Goal: Information Seeking & Learning: Learn about a topic

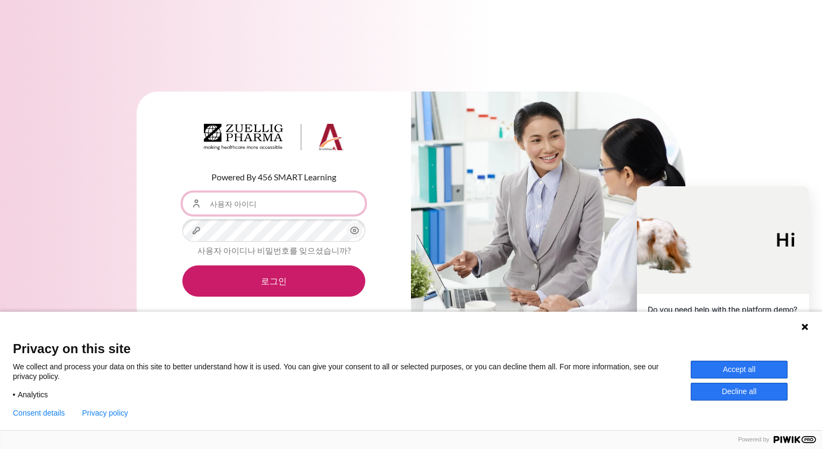
click at [252, 203] on input "사용자 아이디" at bounding box center [273, 203] width 183 height 23
type input "jhyun01@zuelligpharma.com"
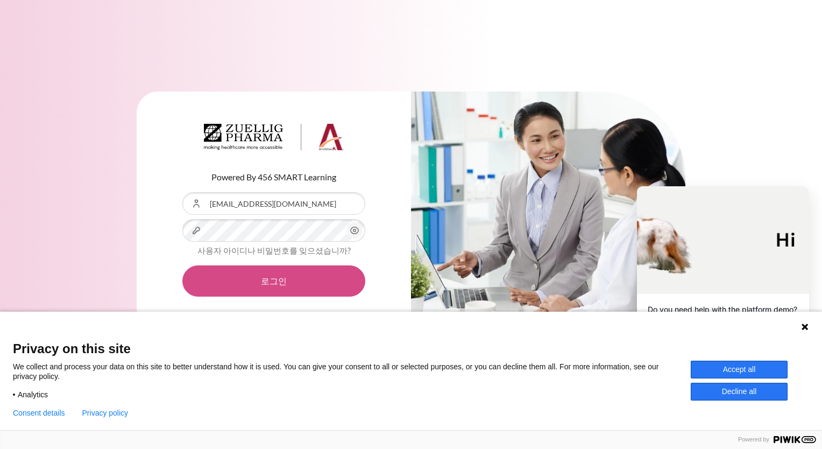
click at [268, 284] on button "로그인" at bounding box center [273, 280] width 183 height 31
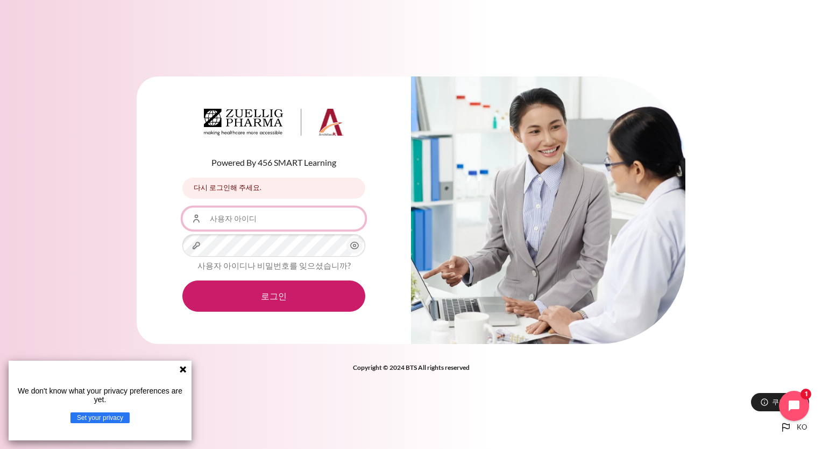
click at [272, 222] on input "사용자 아이디" at bounding box center [273, 218] width 183 height 23
type input "zuellig_1002335"
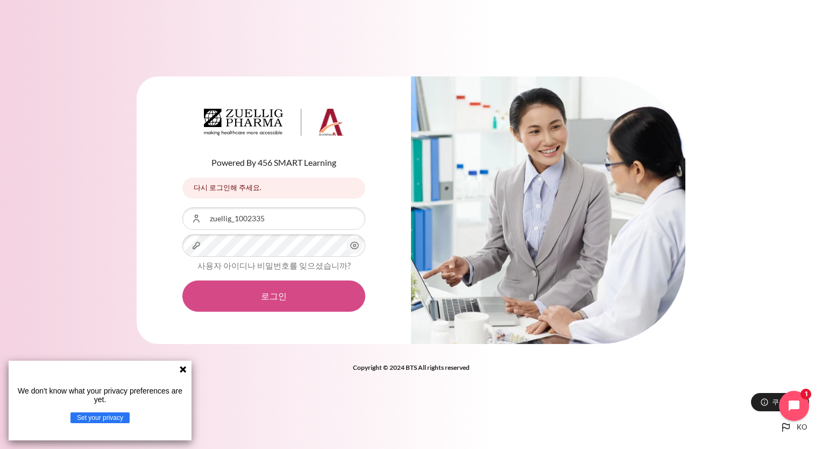
click at [275, 298] on button "로그인" at bounding box center [273, 295] width 183 height 31
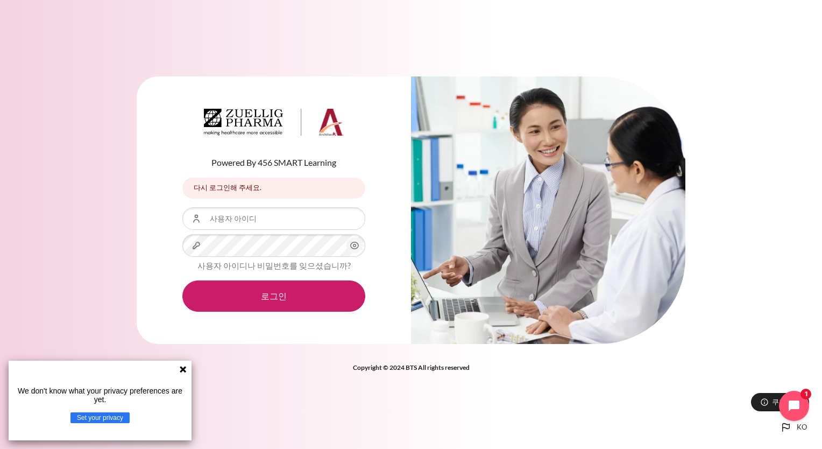
click at [112, 419] on button "Set your privacy" at bounding box center [99, 417] width 59 height 11
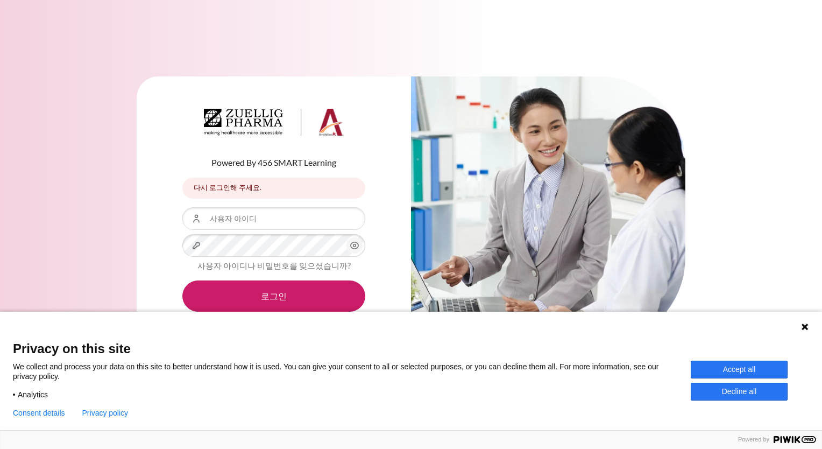
click at [13, 370] on p "We collect and process your data on this site to better understand how it is us…" at bounding box center [352, 371] width 678 height 19
click at [24, 365] on p "We collect and process your data on this site to better understand how it is us…" at bounding box center [352, 371] width 678 height 19
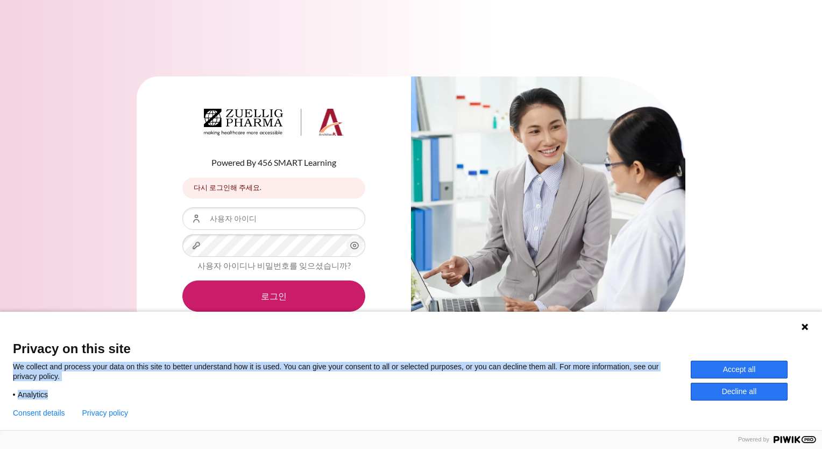
drag, startPoint x: 13, startPoint y: 365, endPoint x: 166, endPoint y: 381, distance: 153.1
click at [166, 381] on div "We collect and process your data on this site to better understand how it is us…" at bounding box center [352, 381] width 678 height 38
drag, startPoint x: 166, startPoint y: 381, endPoint x: 209, endPoint y: 368, distance: 45.5
copy div "We collect and process your data on this site to better understand how it is us…"
click at [215, 397] on div "Analytics" at bounding box center [352, 392] width 678 height 14
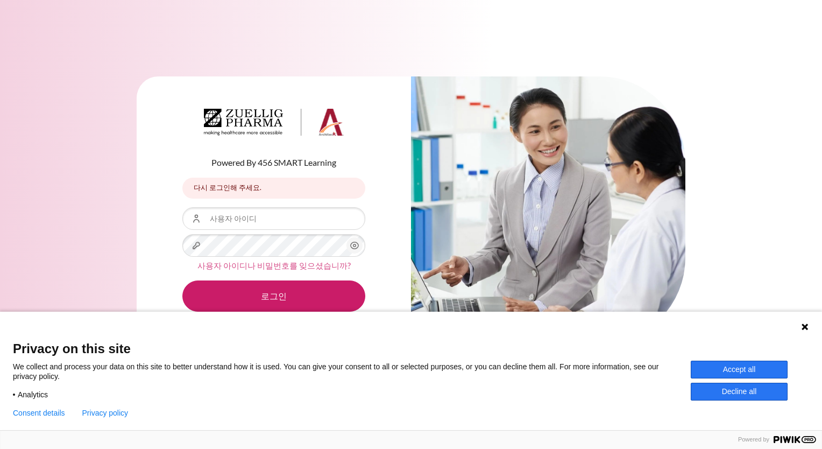
click at [261, 265] on link "사용자 아이디나 비밀번호를 잊으셨습니까?" at bounding box center [273, 265] width 153 height 10
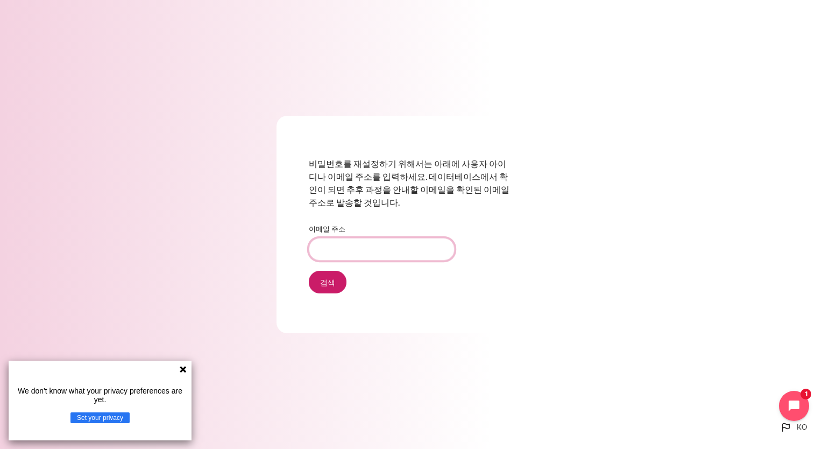
click at [351, 249] on input "이메일 주소" at bounding box center [382, 249] width 146 height 23
type input "jhyun01@zuelligpharma.com"
click at [326, 280] on input "검색" at bounding box center [328, 282] width 38 height 23
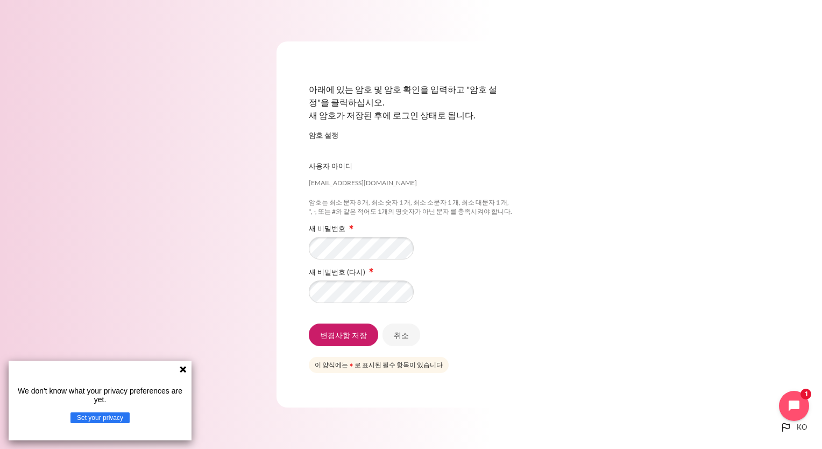
click at [633, 260] on div "아래에 있는 암호 및 암호 확인을 입력하고 "암호 설정"을 클릭하십시오. 새 암호가 저장된 후에 로그인 상태로 됩니다. 암호 설정 jhyun0…" at bounding box center [411, 224] width 822 height 430
click at [347, 336] on input "변경사항 저장" at bounding box center [343, 334] width 69 height 23
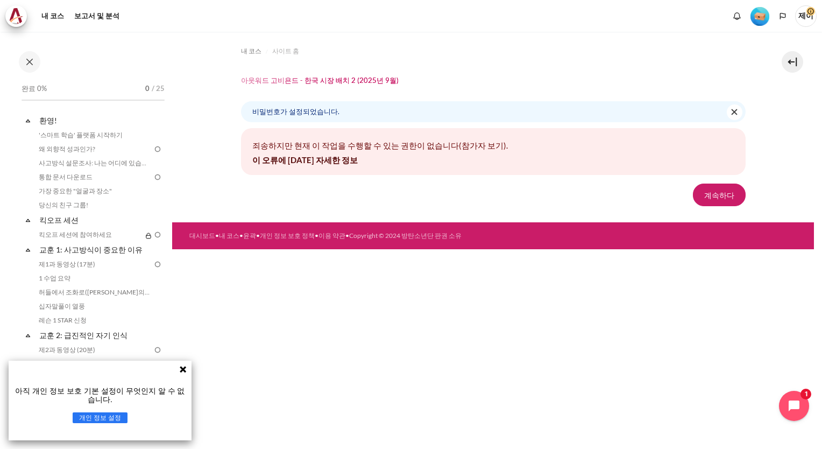
click at [185, 369] on icon at bounding box center [183, 369] width 9 height 9
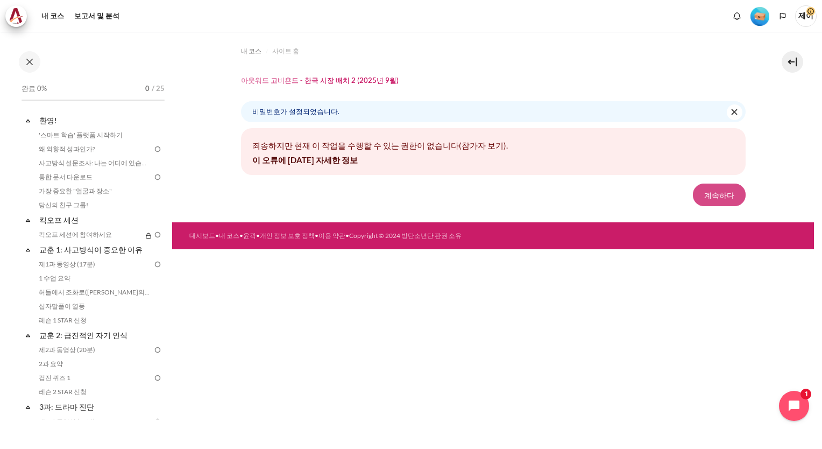
click at [723, 195] on button "계속하다" at bounding box center [719, 194] width 53 height 23
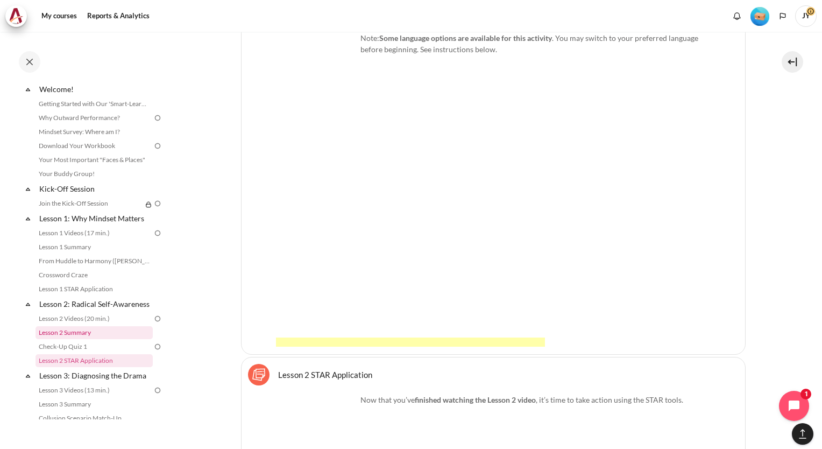
scroll to position [30, 0]
click at [80, 191] on link "Kick-Off Session" at bounding box center [95, 189] width 115 height 15
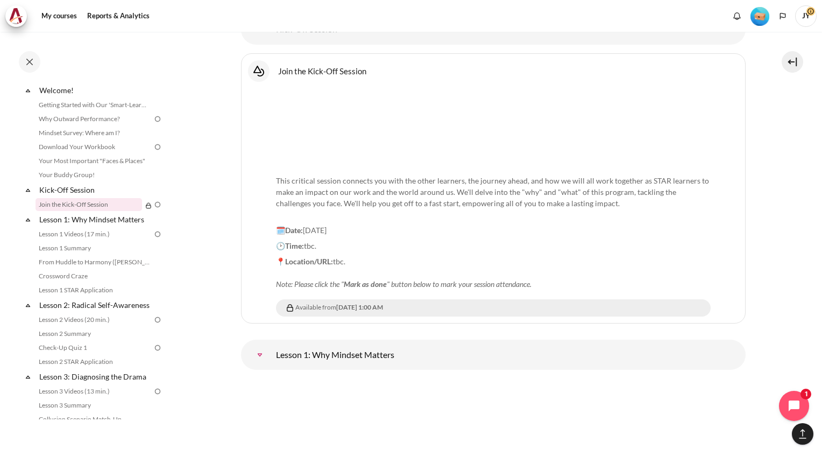
scroll to position [1190, 0]
click at [460, 193] on p "This critical session connects you with the other learners, the journey ahead, …" at bounding box center [493, 190] width 435 height 56
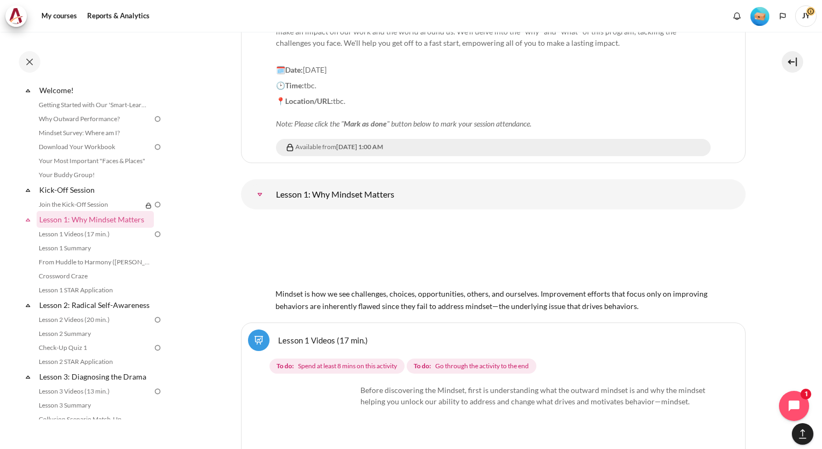
scroll to position [1352, 0]
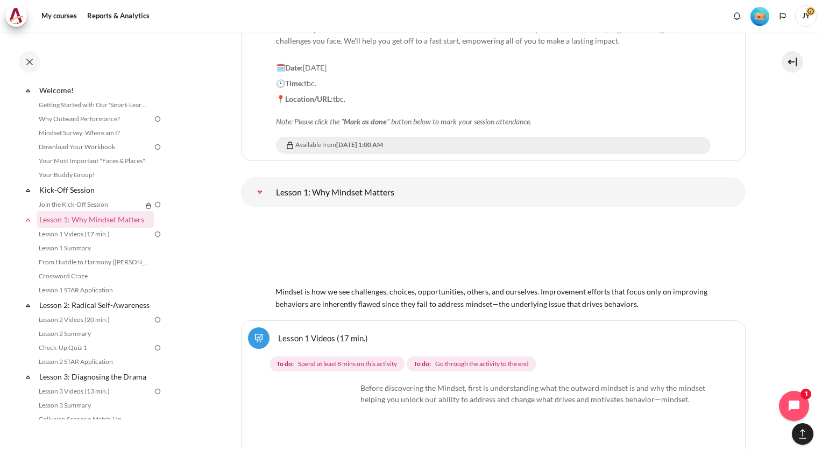
click at [329, 251] on img "Content" at bounding box center [493, 250] width 436 height 68
click at [480, 249] on img "Content" at bounding box center [493, 250] width 436 height 68
click at [89, 207] on link "Join the Kick-Off Session" at bounding box center [89, 204] width 107 height 13
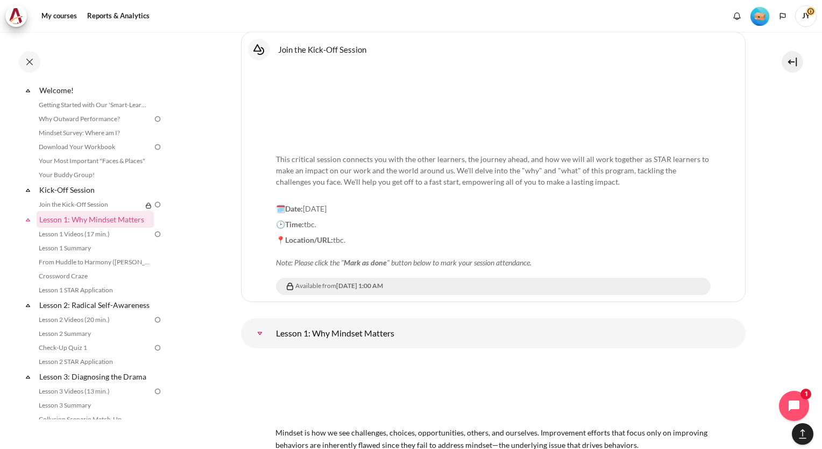
scroll to position [1229, 0]
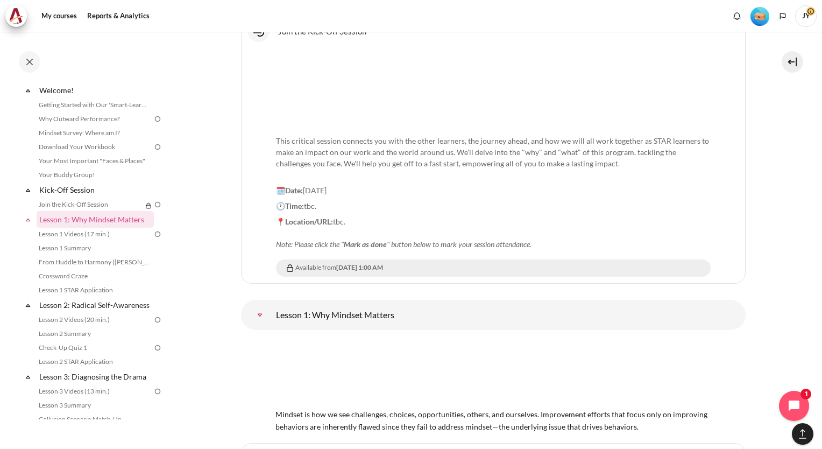
click at [535, 242] on p "📍Location/URL: tbc. Note: Please click the " Mark as done " button below to mar…" at bounding box center [493, 233] width 435 height 34
drag, startPoint x: 291, startPoint y: 238, endPoint x: 550, endPoint y: 236, distance: 259.4
click at [550, 236] on p "📍Location/URL: tbc. Note: Please click the " Mark as done " button below to mar…" at bounding box center [493, 233] width 435 height 34
drag, startPoint x: 550, startPoint y: 236, endPoint x: 512, endPoint y: 239, distance: 37.8
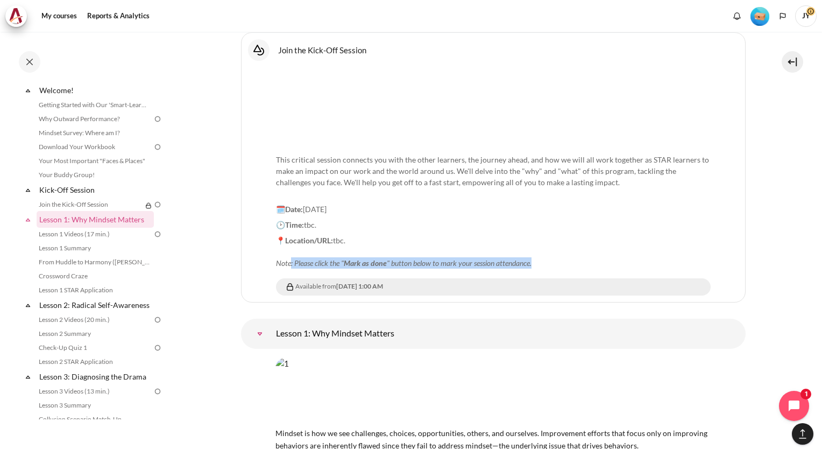
copy em ": Please click the " Mark as done " button below to mark your session attendanc…"
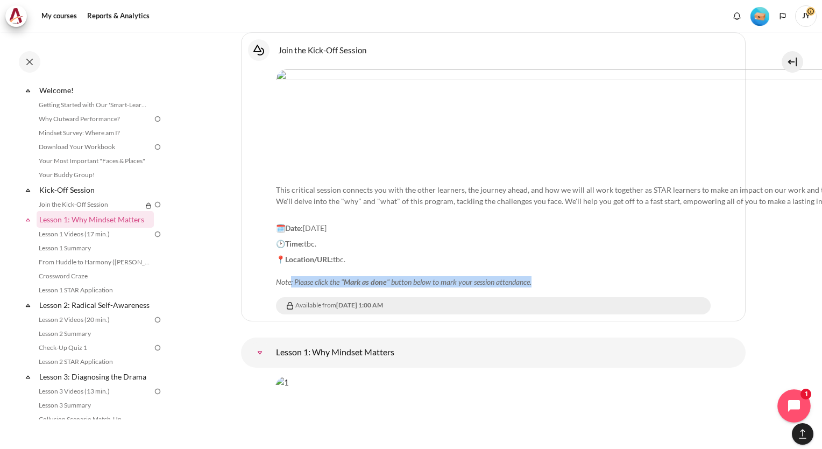
click at [795, 403] on icon "Open chat widget" at bounding box center [800, 406] width 17 height 17
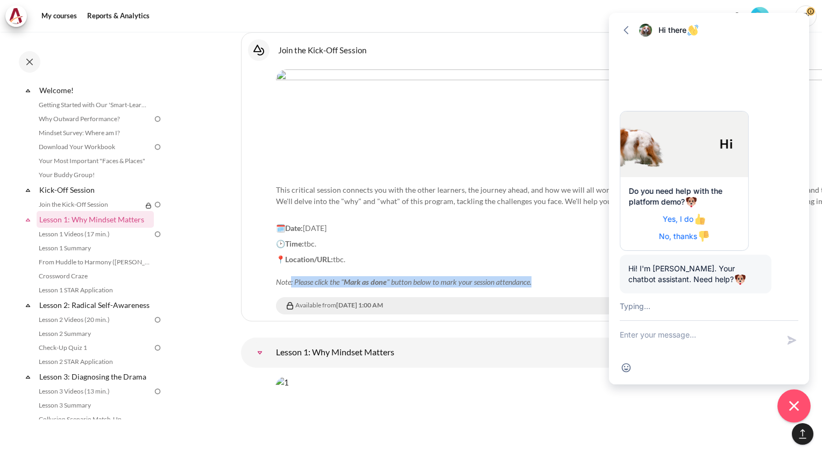
scroll to position [55, 0]
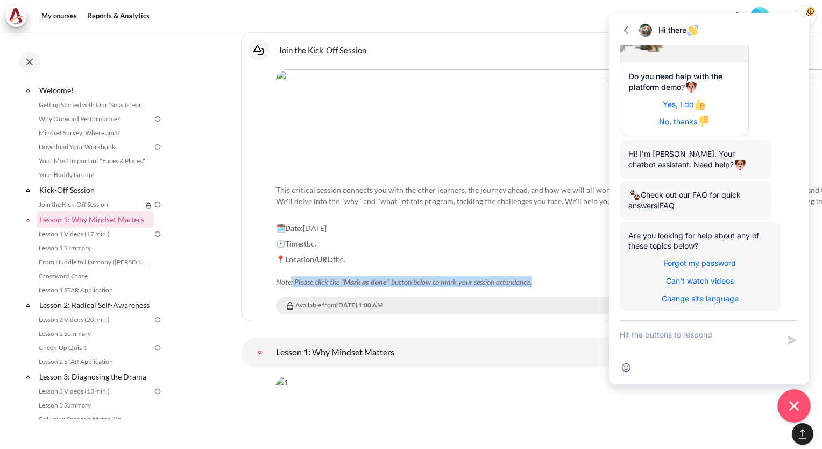
click at [787, 410] on icon "Close chat widget" at bounding box center [794, 406] width 17 height 17
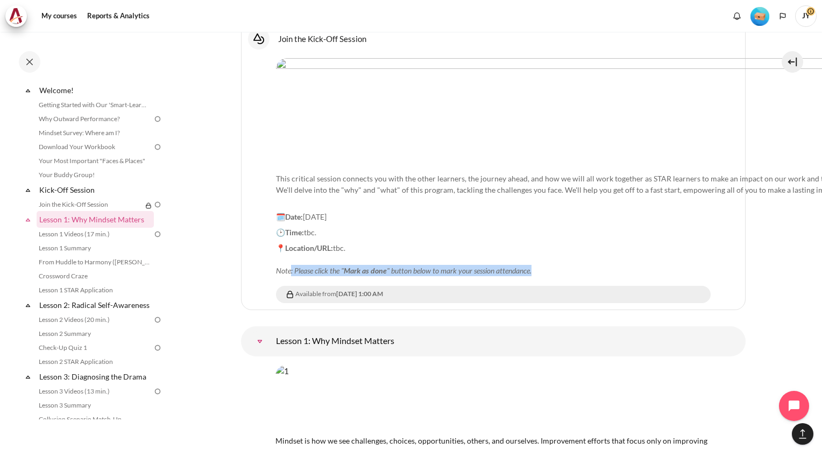
scroll to position [1229, 0]
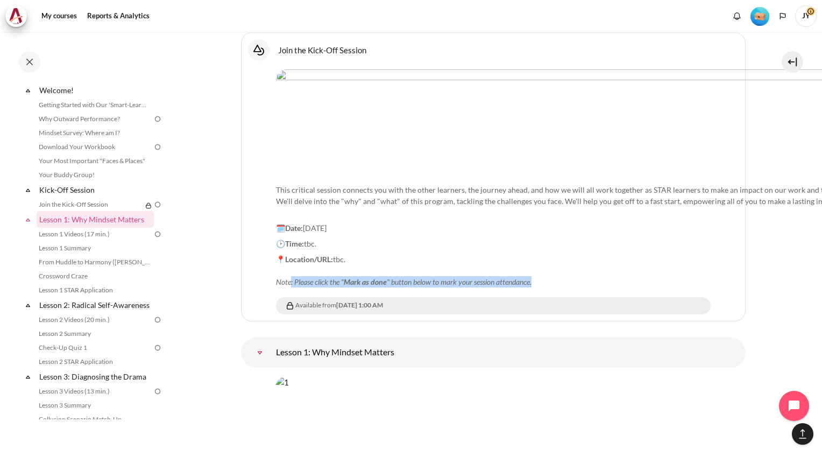
click at [800, 437] on button "[[backtotopbutton]]" at bounding box center [803, 434] width 22 height 22
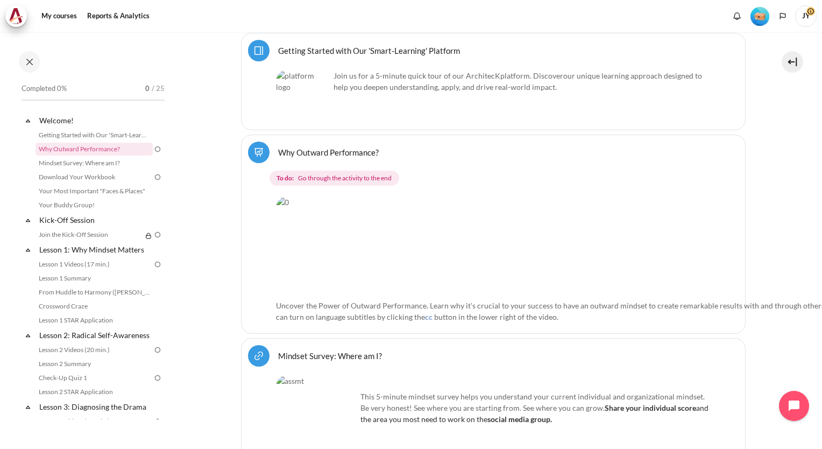
scroll to position [377, 0]
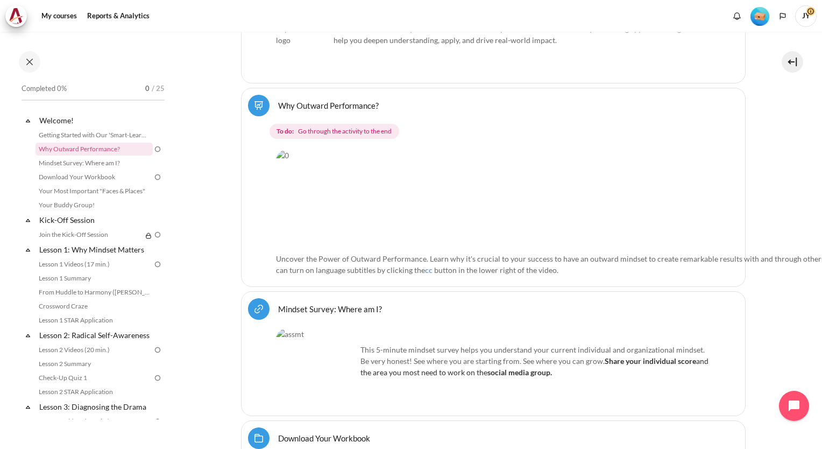
click at [794, 59] on button at bounding box center [793, 62] width 22 height 22
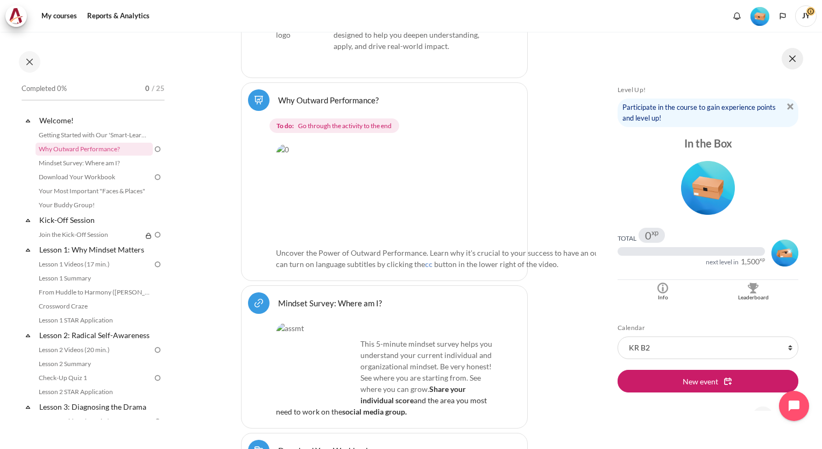
click at [795, 59] on button at bounding box center [793, 59] width 22 height 22
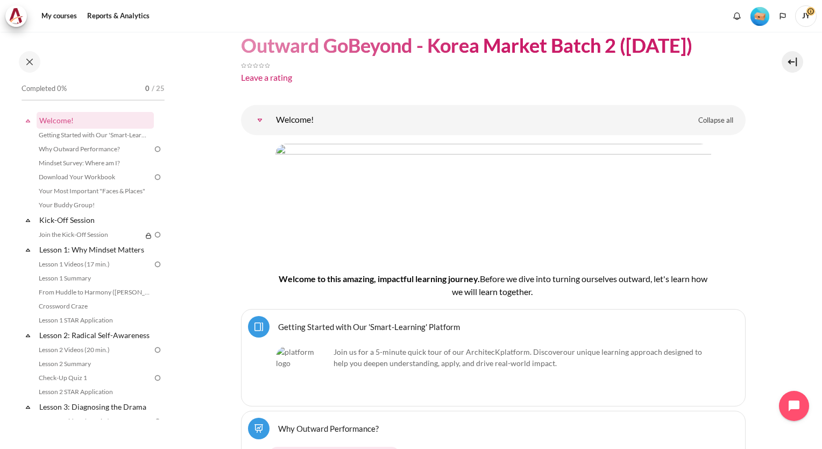
scroll to position [0, 0]
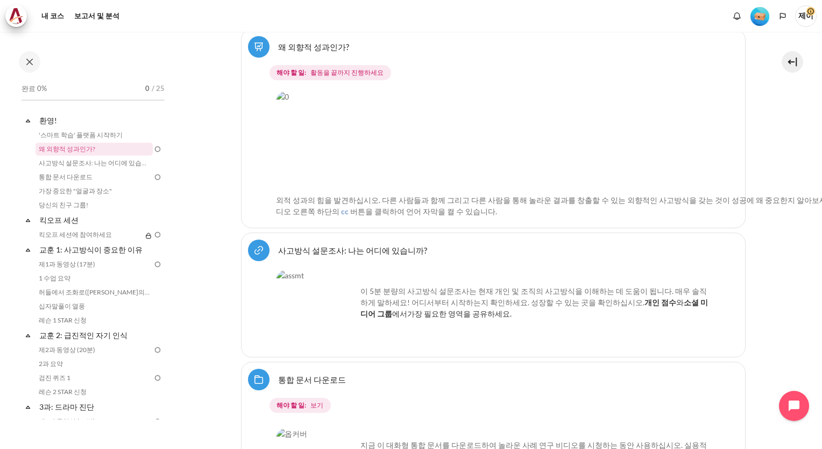
scroll to position [592, 0]
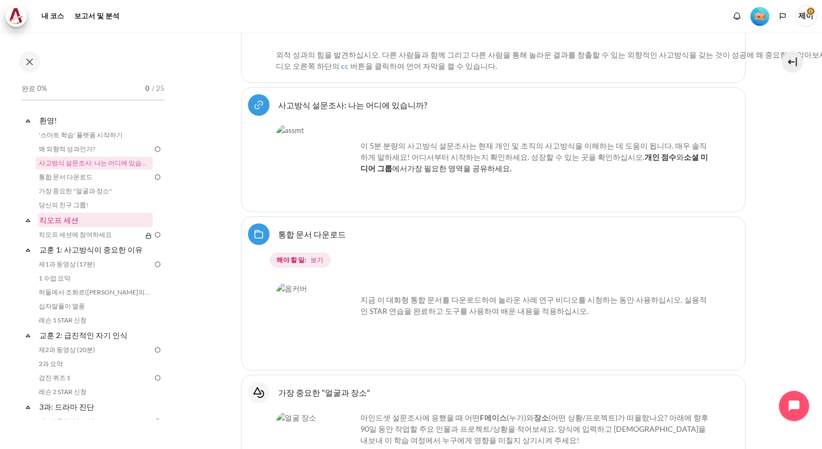
click at [71, 221] on link "킥오프 세션" at bounding box center [95, 220] width 115 height 15
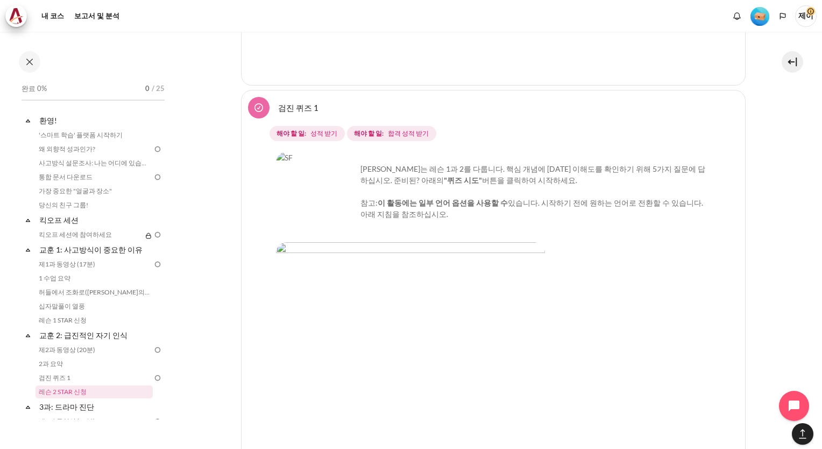
scroll to position [2906, 0]
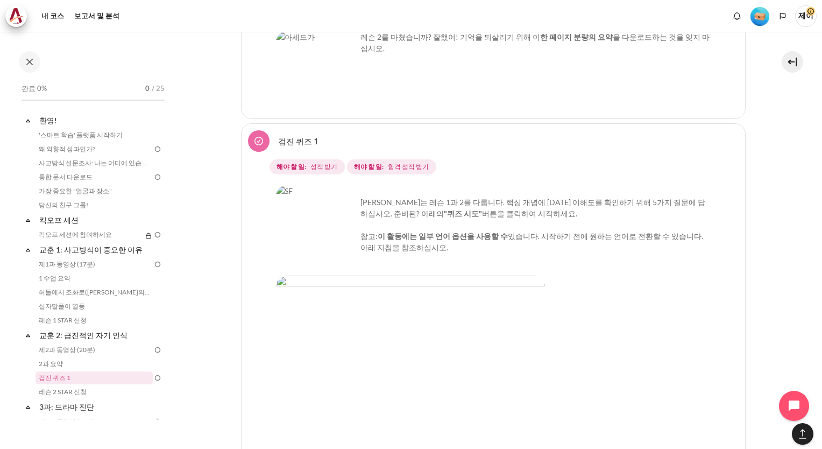
click at [526, 288] on img "콘텐츠" at bounding box center [410, 409] width 269 height 269
click at [491, 289] on img "콘텐츠" at bounding box center [410, 409] width 269 height 269
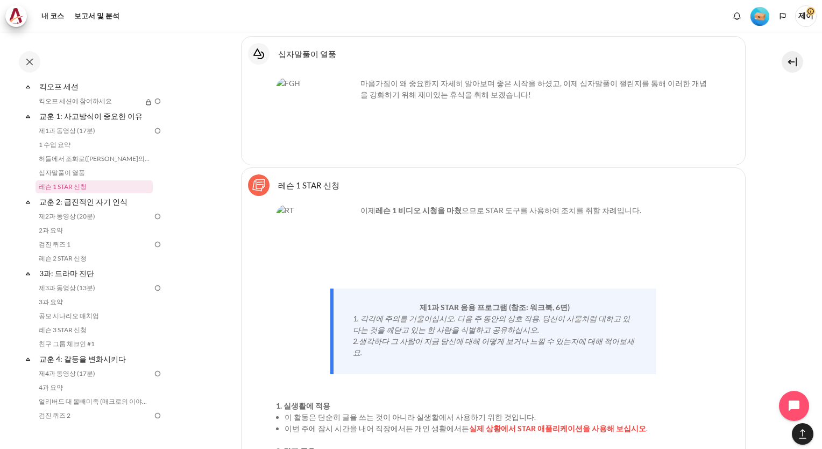
scroll to position [2098, 0]
click at [340, 209] on img "콘텐츠" at bounding box center [316, 242] width 81 height 81
click at [315, 202] on img "콘텐츠" at bounding box center [316, 242] width 81 height 81
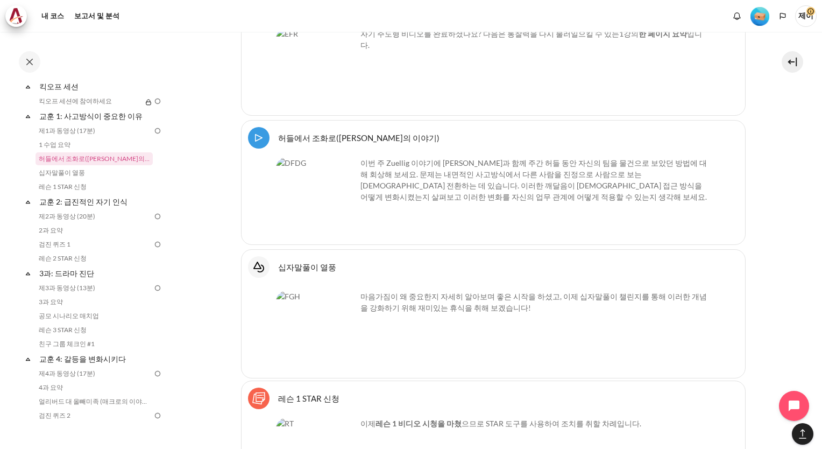
scroll to position [1829, 0]
